Goal: Navigation & Orientation: Find specific page/section

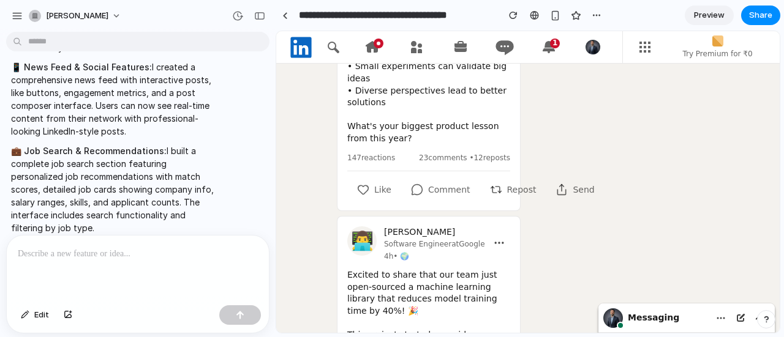
scroll to position [136, 0]
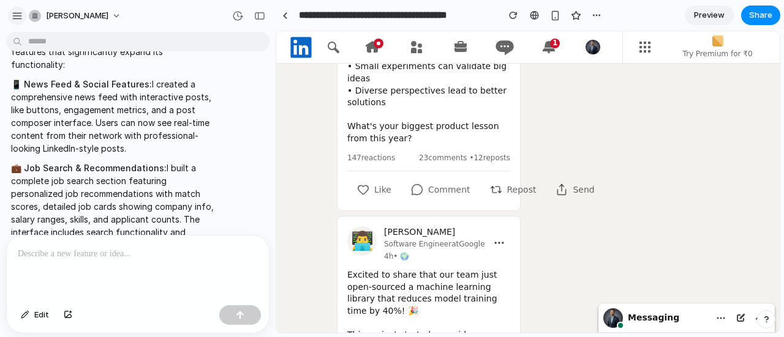
click at [15, 20] on div "button" at bounding box center [17, 15] width 11 height 11
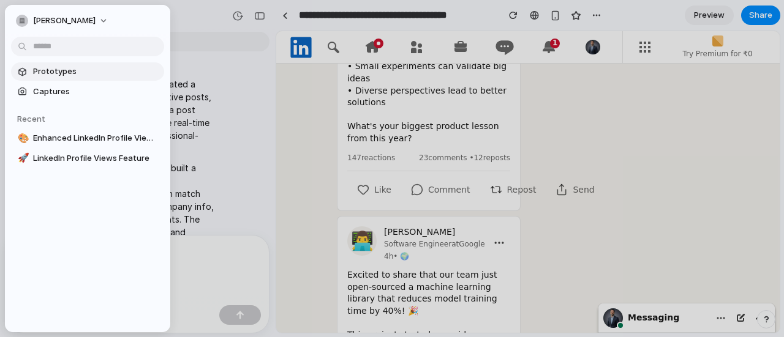
click at [40, 71] on span "Prototypes" at bounding box center [96, 72] width 126 height 12
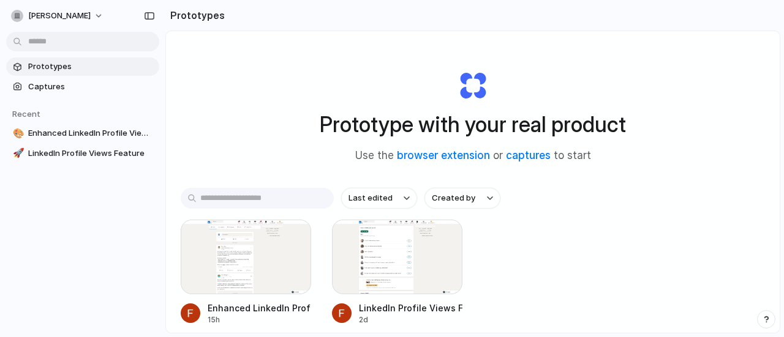
scroll to position [67, 0]
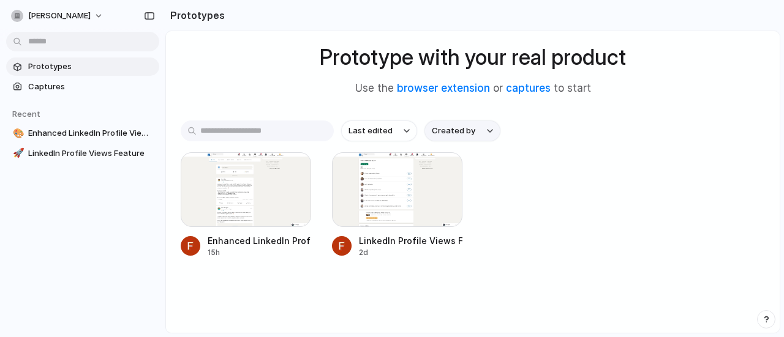
click at [445, 132] on span "Created by" at bounding box center [453, 131] width 43 height 12
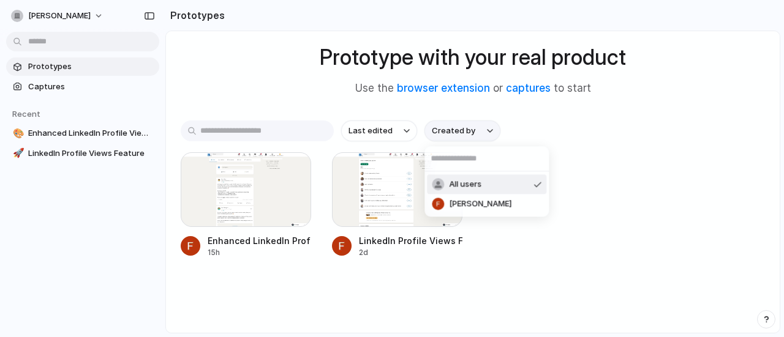
click at [445, 132] on div "All users [PERSON_NAME]" at bounding box center [392, 168] width 784 height 337
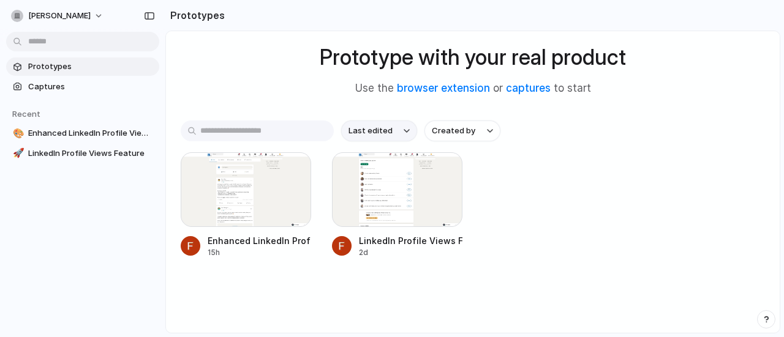
click at [413, 137] on button "Last edited" at bounding box center [379, 131] width 76 height 21
click at [154, 13] on div "button" at bounding box center [149, 16] width 11 height 9
